Goal: Task Accomplishment & Management: Complete application form

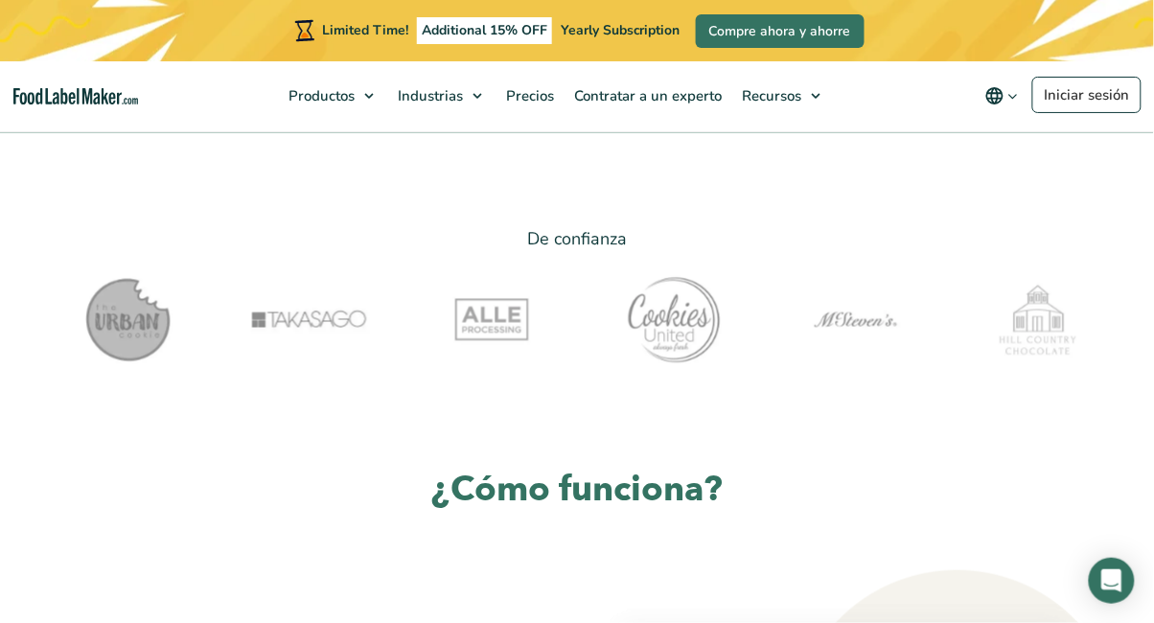
scroll to position [545, 0]
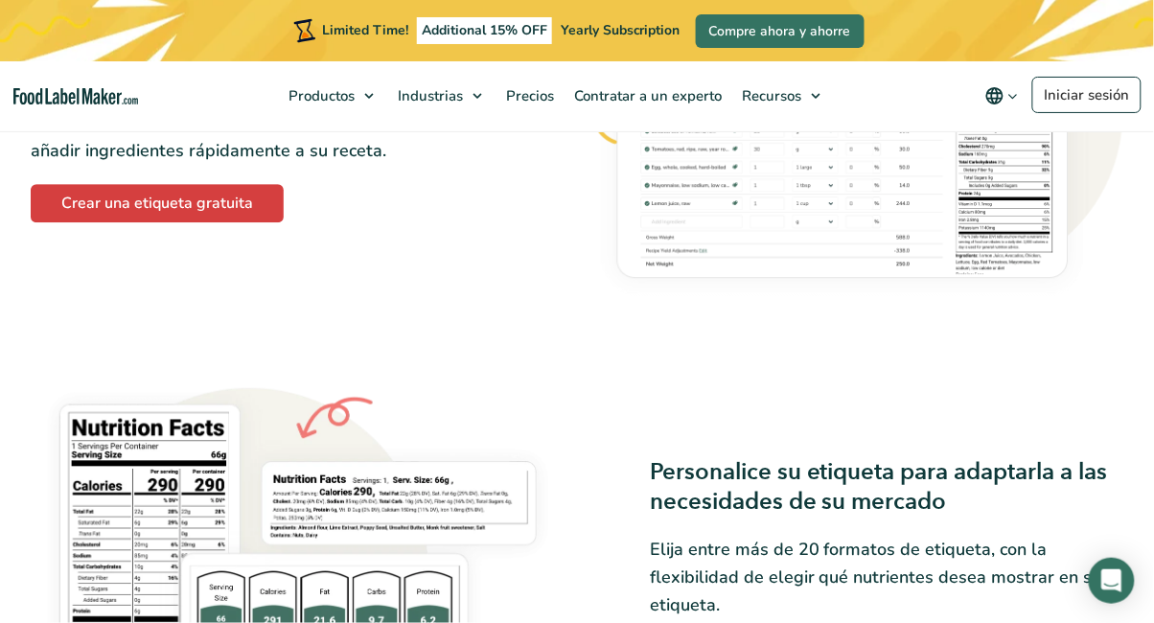
click at [107, 454] on img at bounding box center [298, 567] width 535 height 383
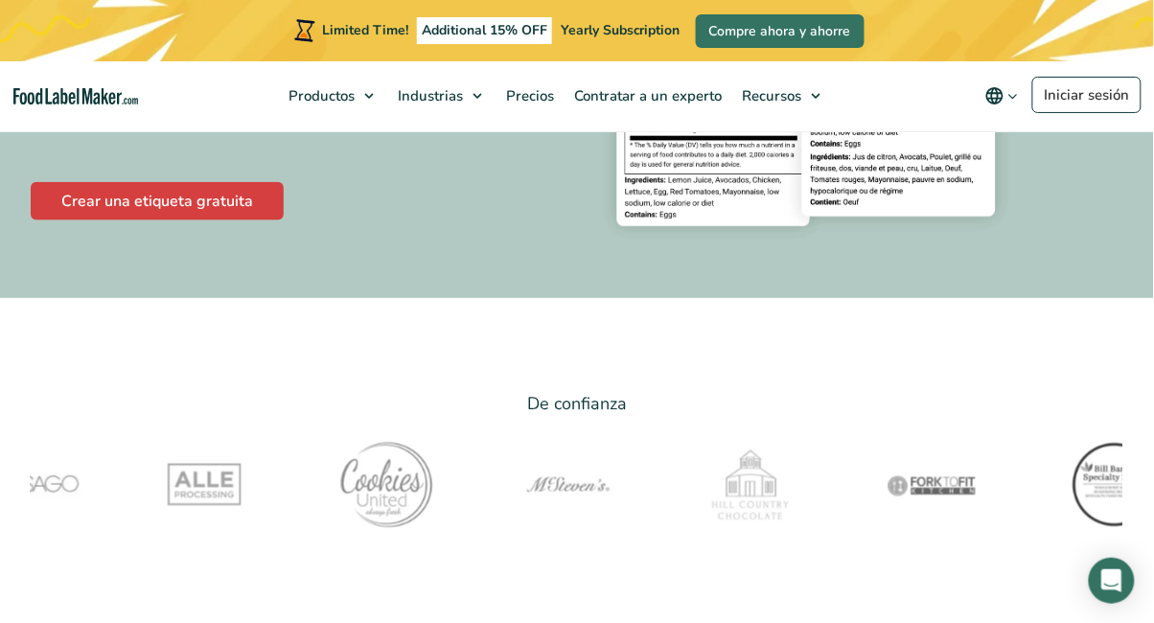
scroll to position [0, 0]
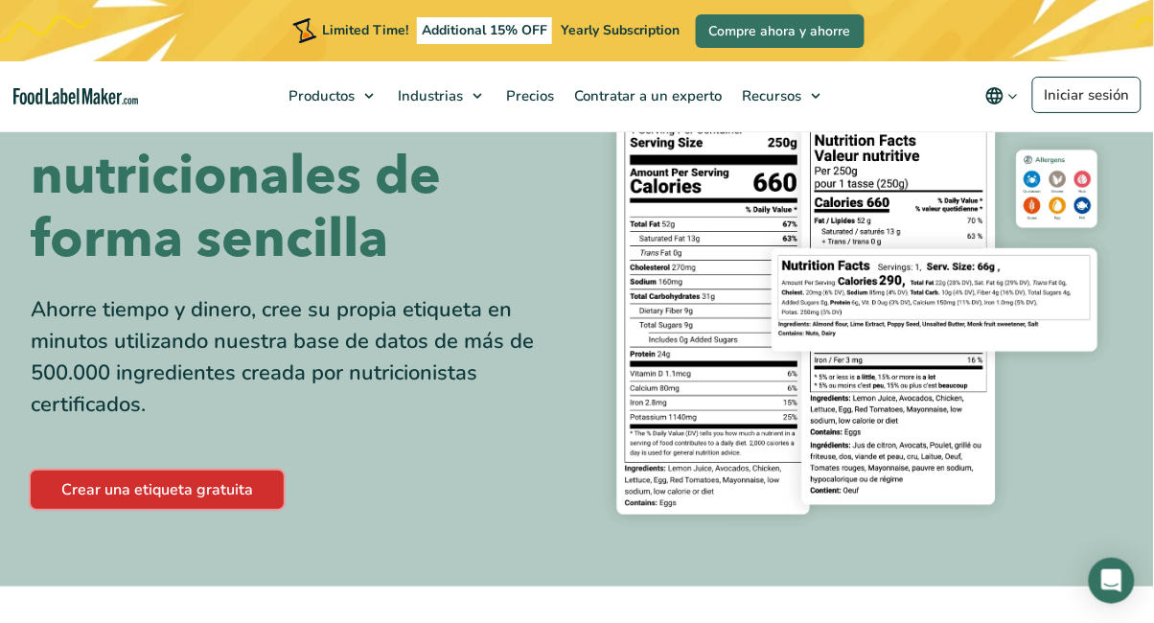
click at [116, 491] on link "Crear una etiqueta gratuita" at bounding box center [157, 490] width 253 height 38
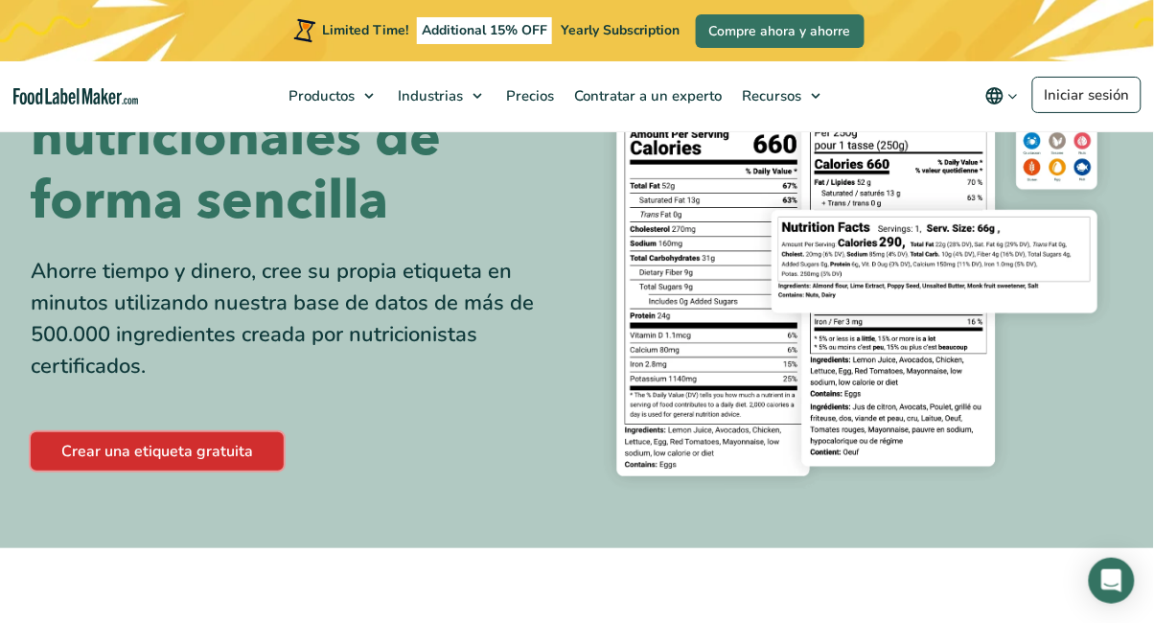
scroll to position [174, 0]
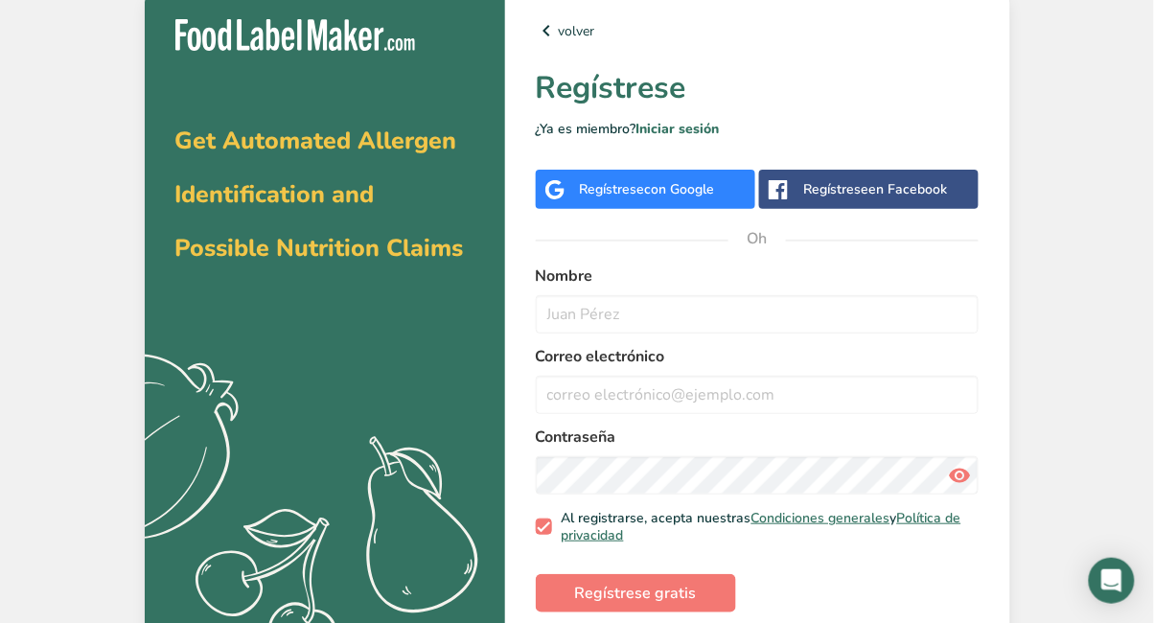
click at [597, 198] on font "Regístrese" at bounding box center [612, 189] width 65 height 18
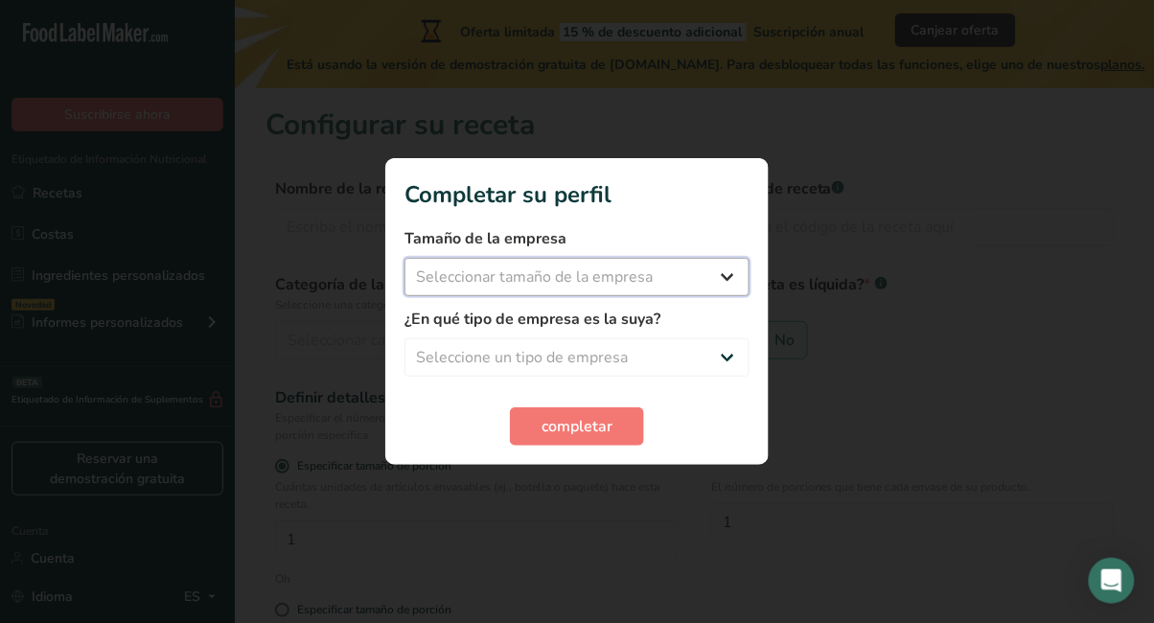
click at [447, 291] on select "Seleccionar tamaño de la empresa Menos de 10 empleados De 10 a 50 empleados De …" at bounding box center [577, 277] width 345 height 38
select select "2"
click at [405, 258] on select "Seleccionar tamaño de la empresa Menos de 10 empleados De 10 a 50 empleados De …" at bounding box center [577, 277] width 345 height 38
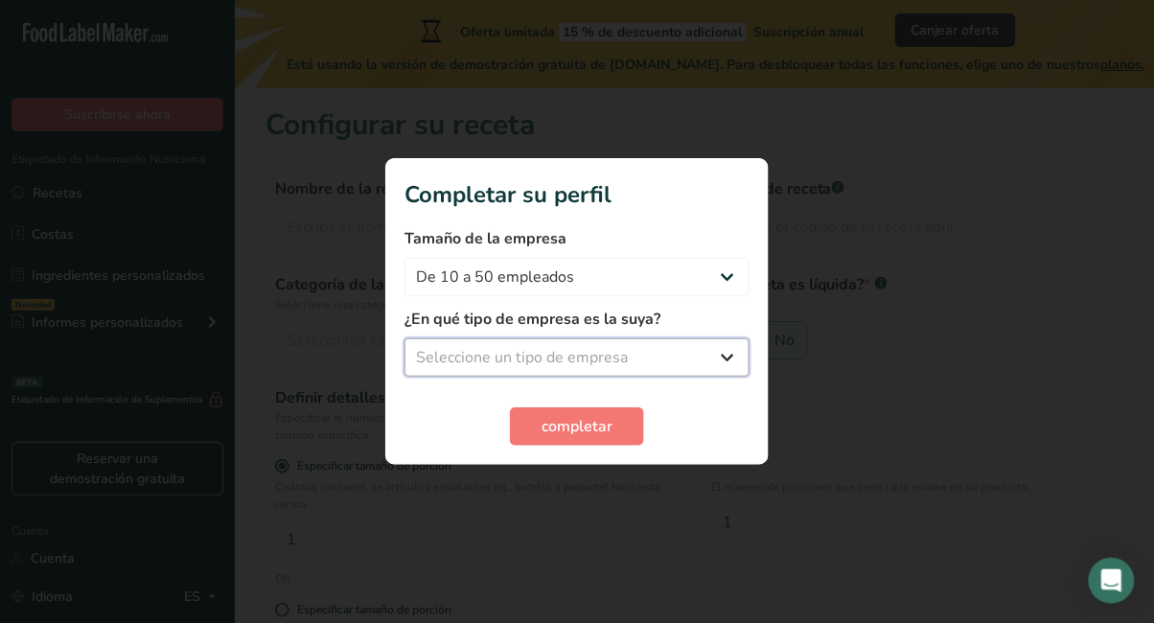
click at [445, 360] on select "Seleccione un tipo de empresa Fabricante de alimentos envasados Restaurante y c…" at bounding box center [577, 357] width 345 height 38
select select "4"
click at [405, 338] on select "Seleccione un tipo de empresa Fabricante de alimentos envasados Restaurante y c…" at bounding box center [577, 357] width 345 height 38
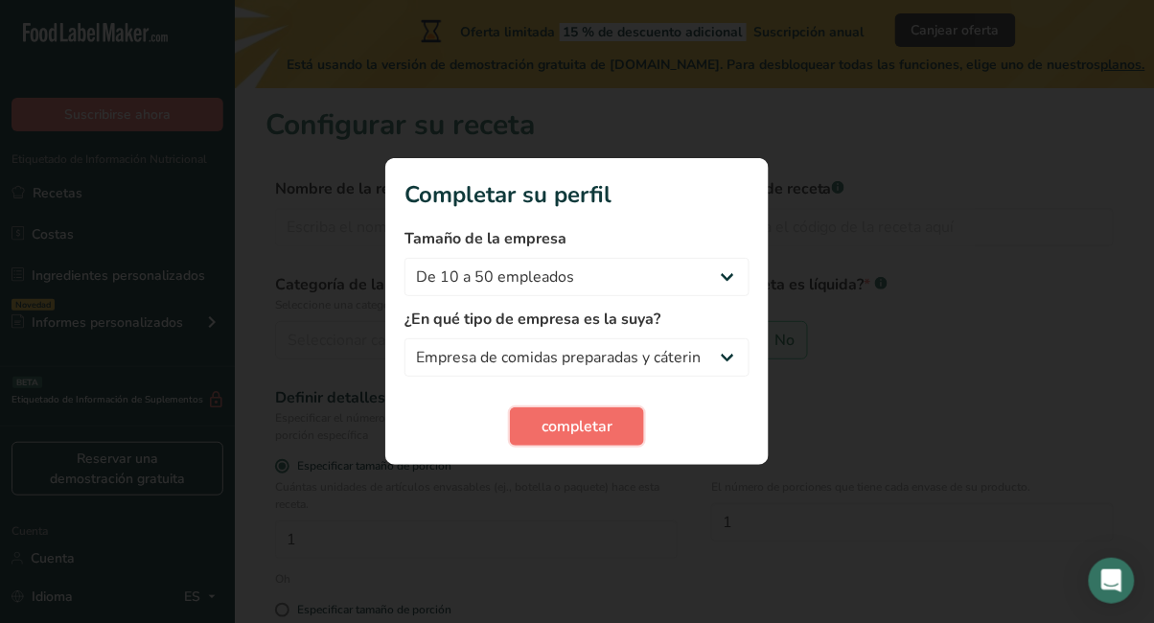
click at [521, 421] on button "completar" at bounding box center [577, 426] width 134 height 38
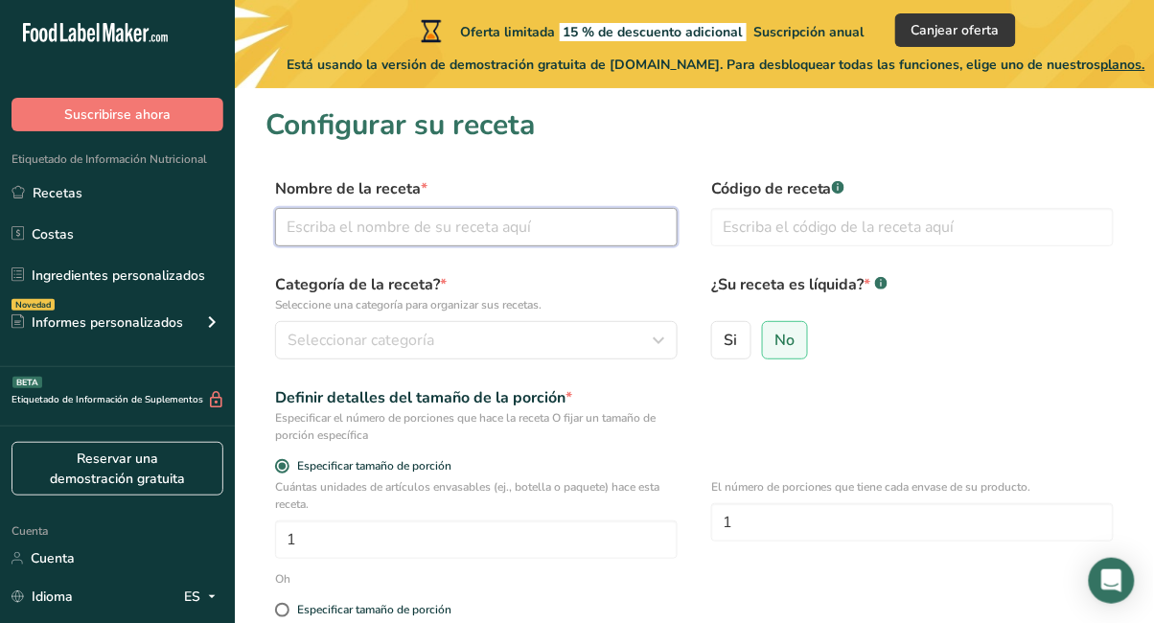
click at [304, 221] on input "text" at bounding box center [476, 227] width 403 height 38
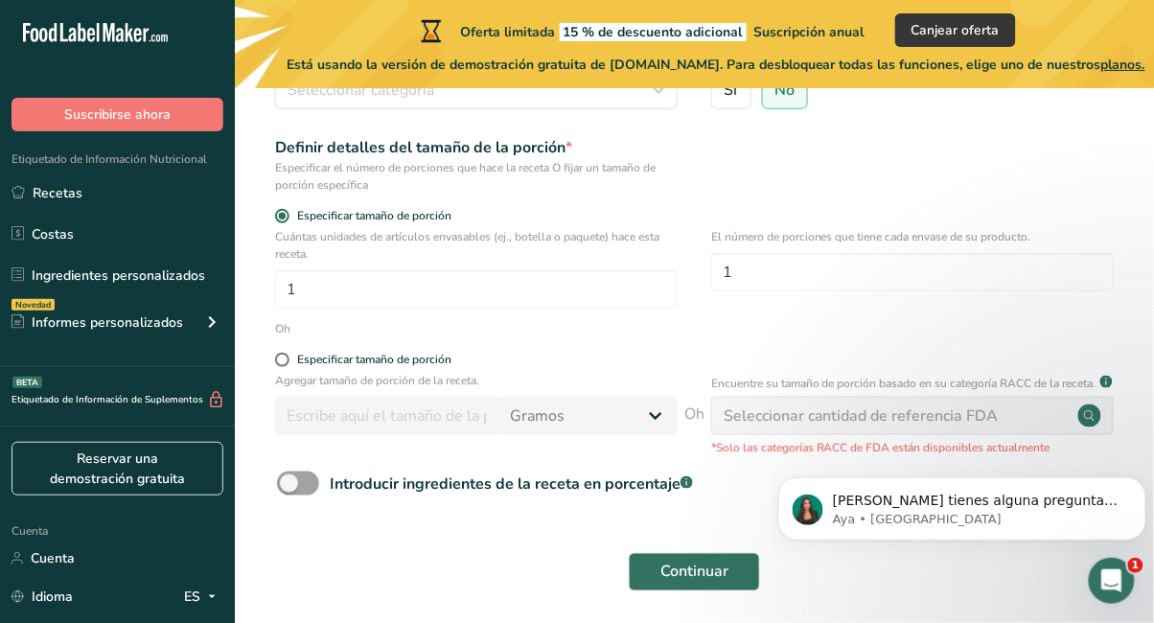
scroll to position [336, 0]
